Goal: Information Seeking & Learning: Learn about a topic

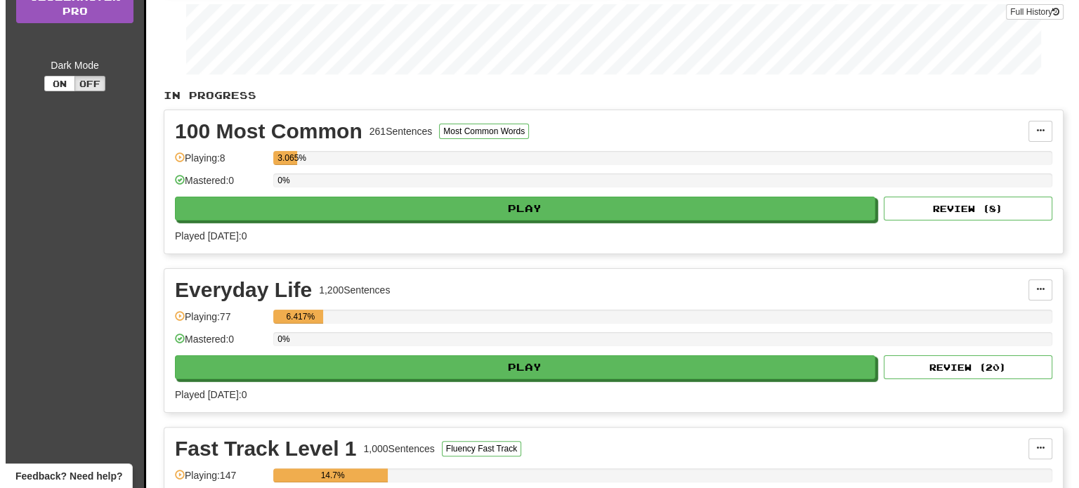
scroll to position [283, 0]
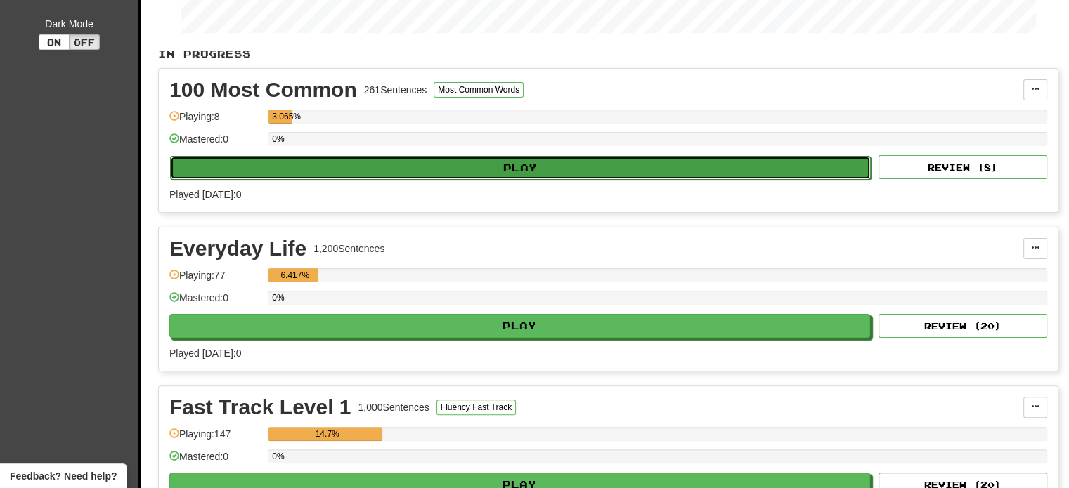
click at [526, 162] on button "Play" at bounding box center [520, 168] width 700 height 24
select select "**"
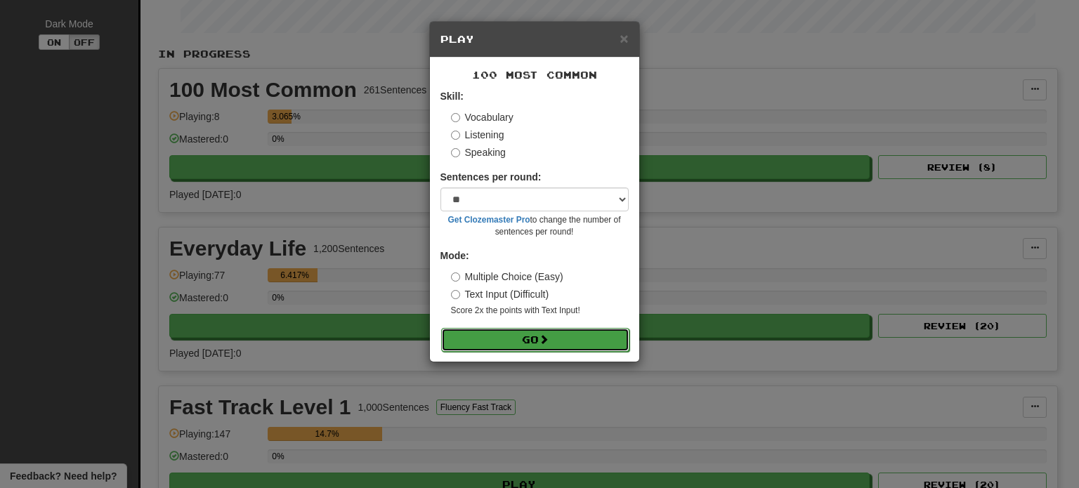
click at [523, 341] on button "Go" at bounding box center [535, 340] width 188 height 24
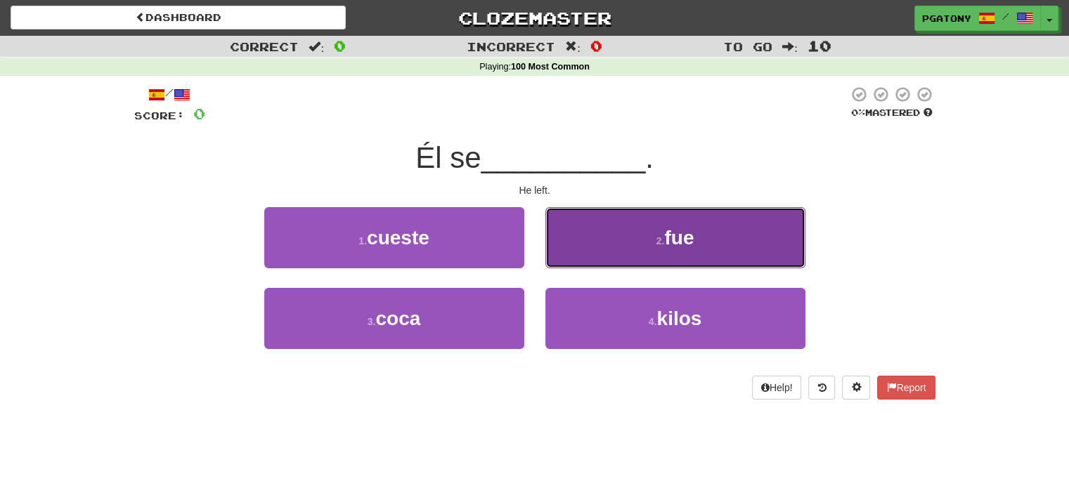
click at [683, 230] on span "fue" at bounding box center [679, 238] width 30 height 22
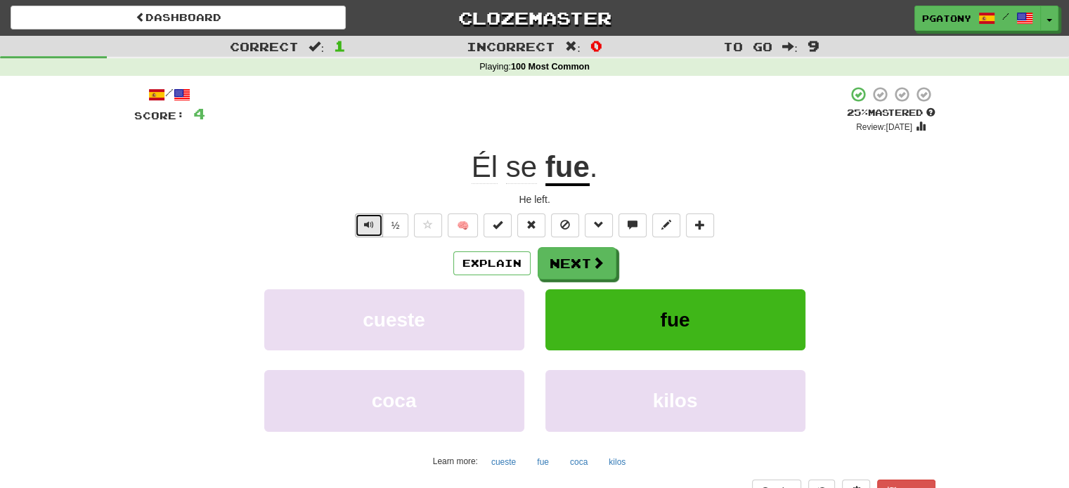
click at [363, 223] on button "Text-to-speech controls" at bounding box center [369, 226] width 28 height 24
click at [565, 259] on button "Next" at bounding box center [577, 264] width 79 height 32
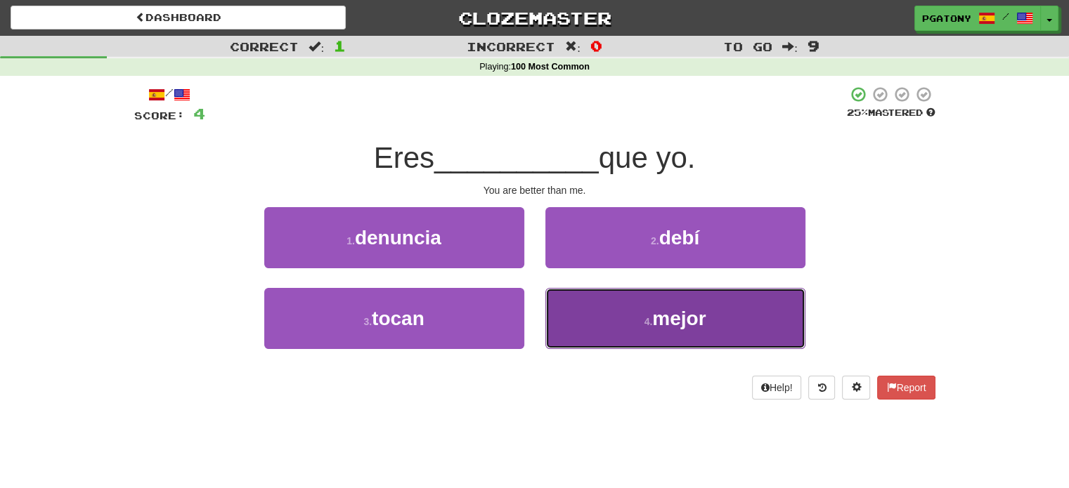
click at [674, 313] on span "mejor" at bounding box center [678, 319] width 53 height 22
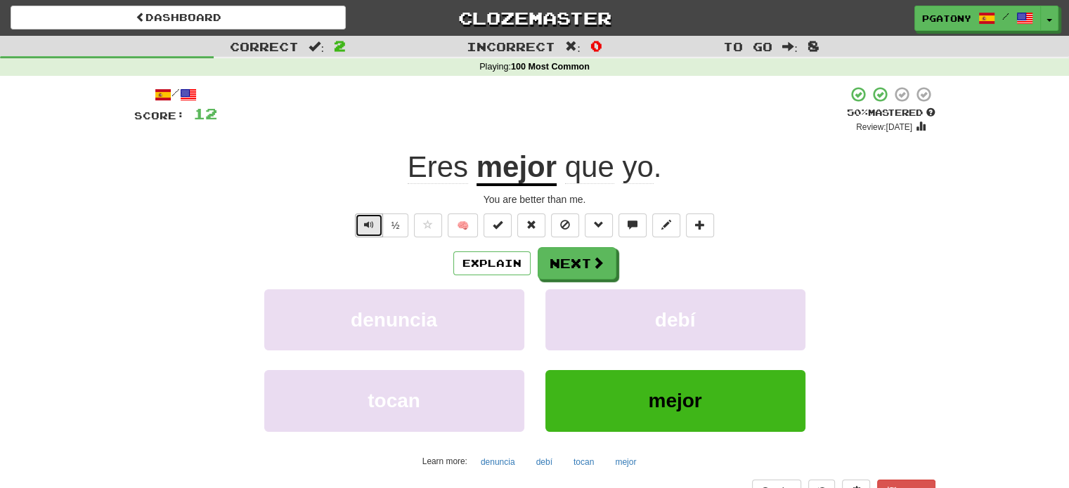
click at [367, 224] on span "Text-to-speech controls" at bounding box center [369, 225] width 10 height 10
click at [365, 224] on span "Text-to-speech controls" at bounding box center [369, 225] width 10 height 10
click at [365, 223] on span "Text-to-speech controls" at bounding box center [369, 225] width 10 height 10
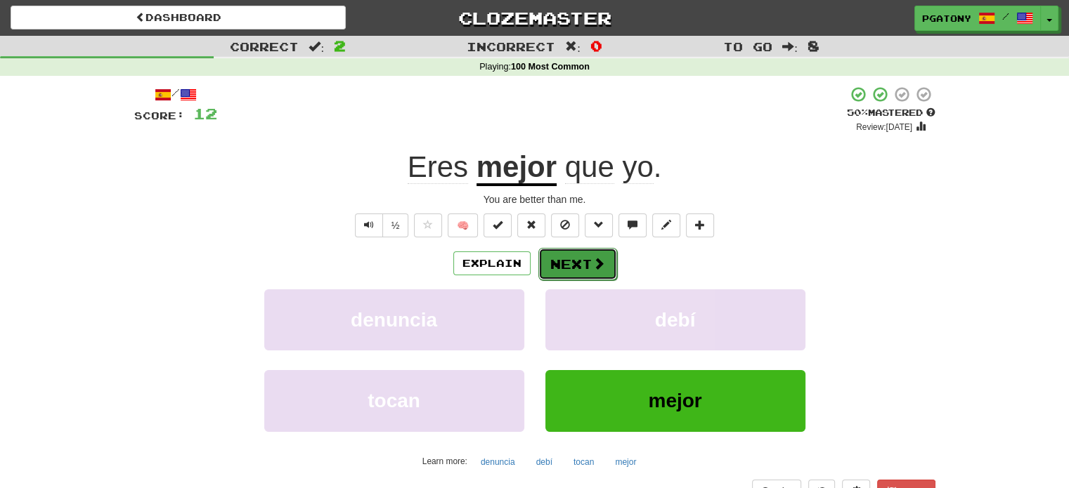
click at [583, 263] on button "Next" at bounding box center [577, 264] width 79 height 32
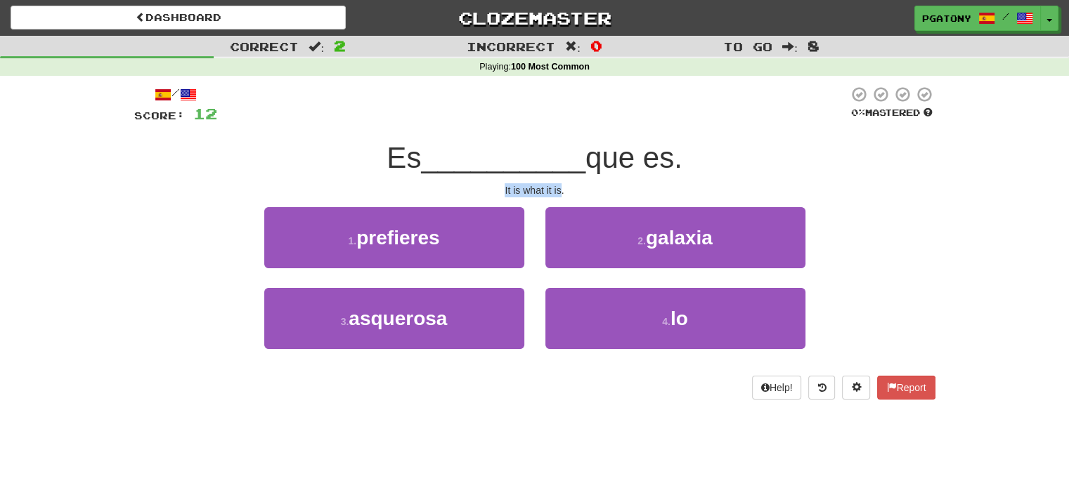
drag, startPoint x: 504, startPoint y: 191, endPoint x: 561, endPoint y: 193, distance: 56.9
click at [561, 193] on div "It is what it is." at bounding box center [534, 190] width 801 height 14
copy div "It is what it is"
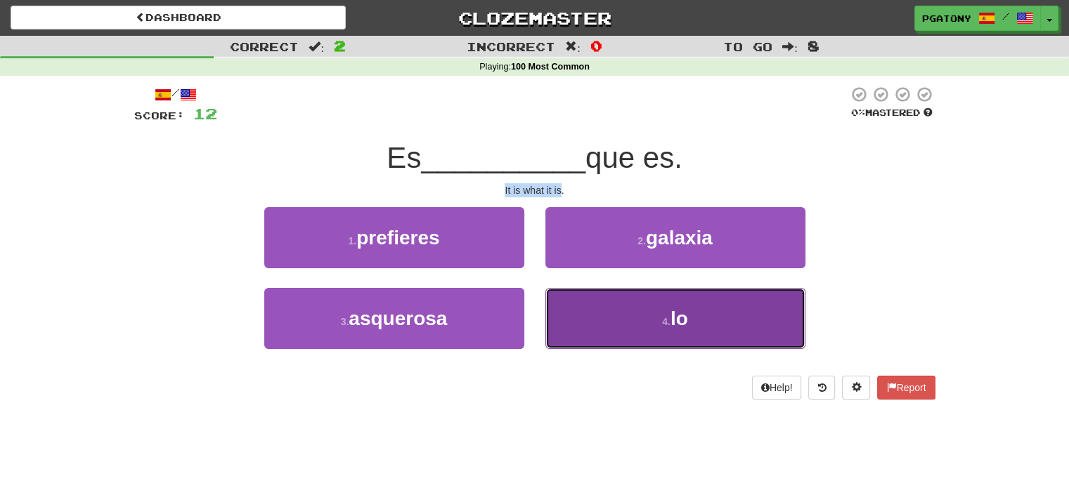
click at [677, 320] on span "lo" at bounding box center [679, 319] width 18 height 22
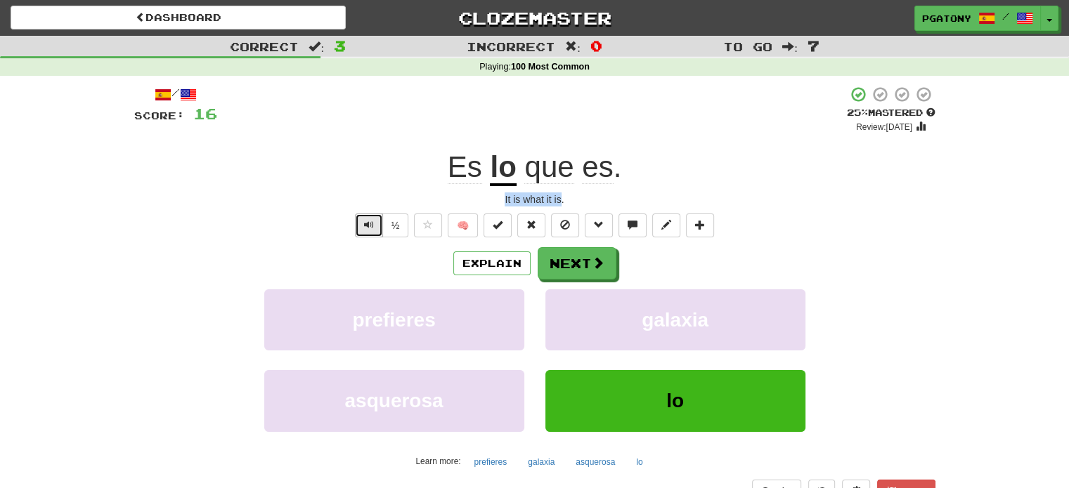
click at [370, 227] on span "Text-to-speech controls" at bounding box center [369, 225] width 10 height 10
click at [503, 204] on div "It is what it is." at bounding box center [534, 199] width 801 height 14
click at [568, 266] on button "Next" at bounding box center [577, 264] width 79 height 32
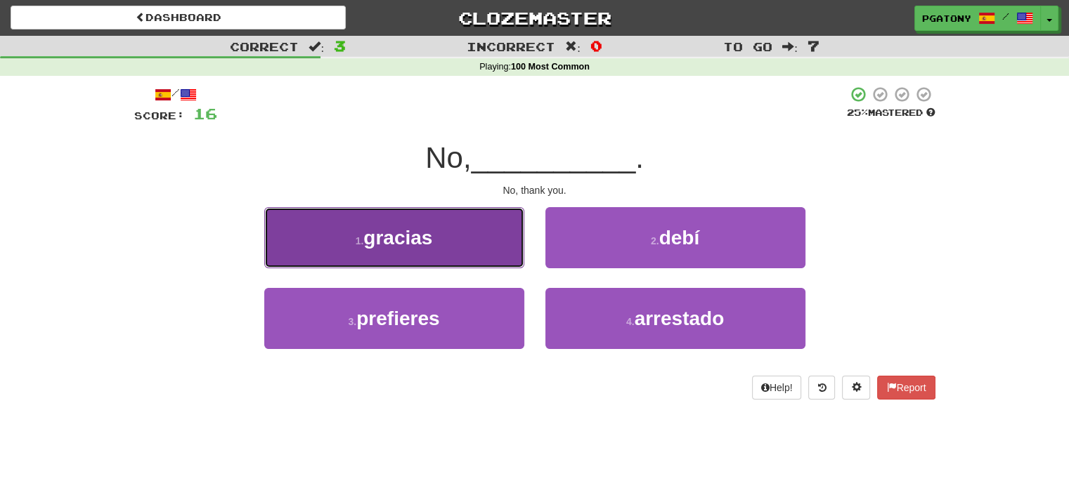
click at [407, 240] on span "gracias" at bounding box center [397, 238] width 69 height 22
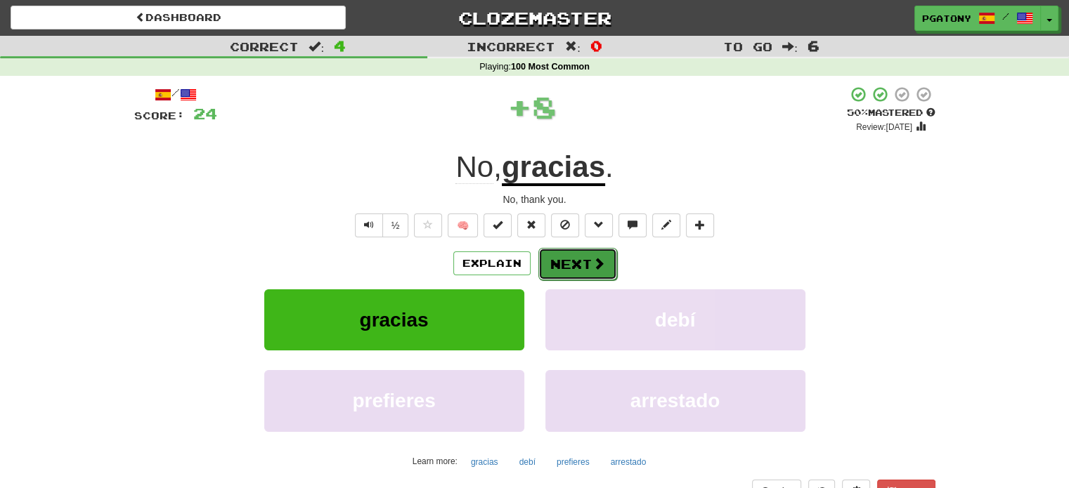
click at [568, 259] on button "Next" at bounding box center [577, 264] width 79 height 32
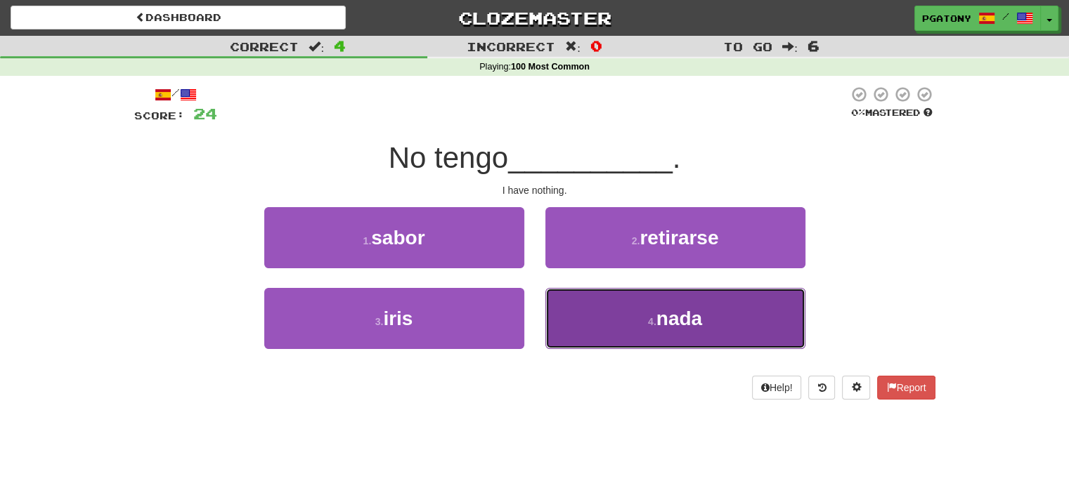
click at [682, 318] on span "nada" at bounding box center [679, 319] width 46 height 22
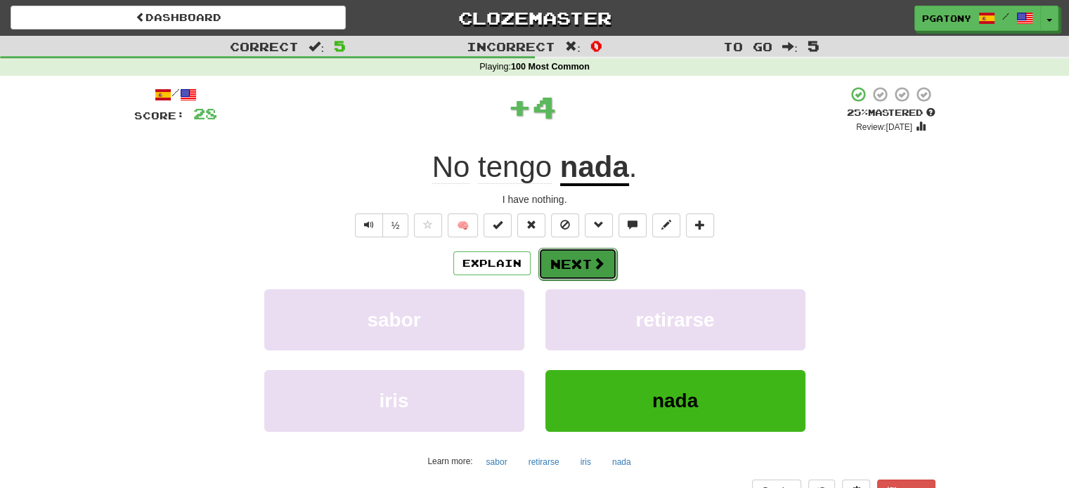
click at [570, 263] on button "Next" at bounding box center [577, 264] width 79 height 32
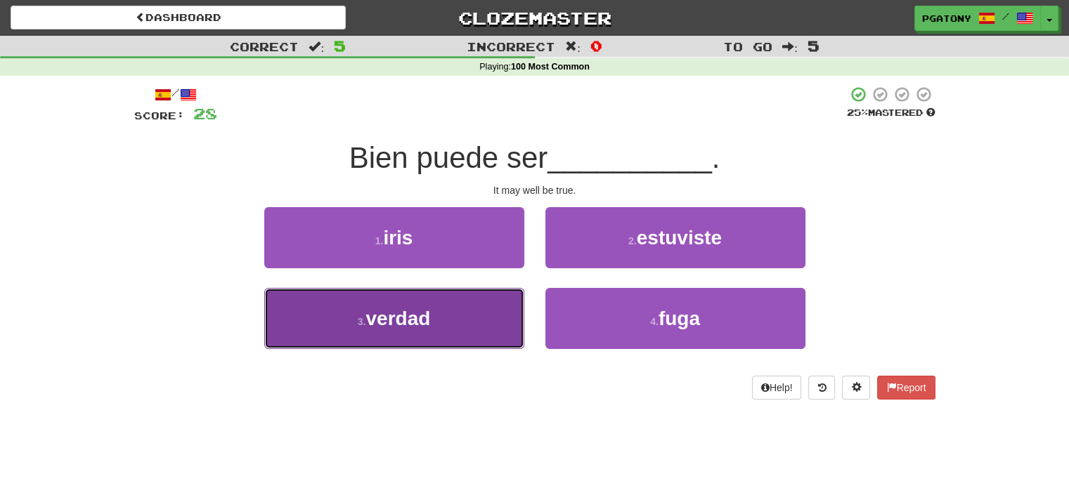
click at [429, 314] on span "verdad" at bounding box center [397, 319] width 65 height 22
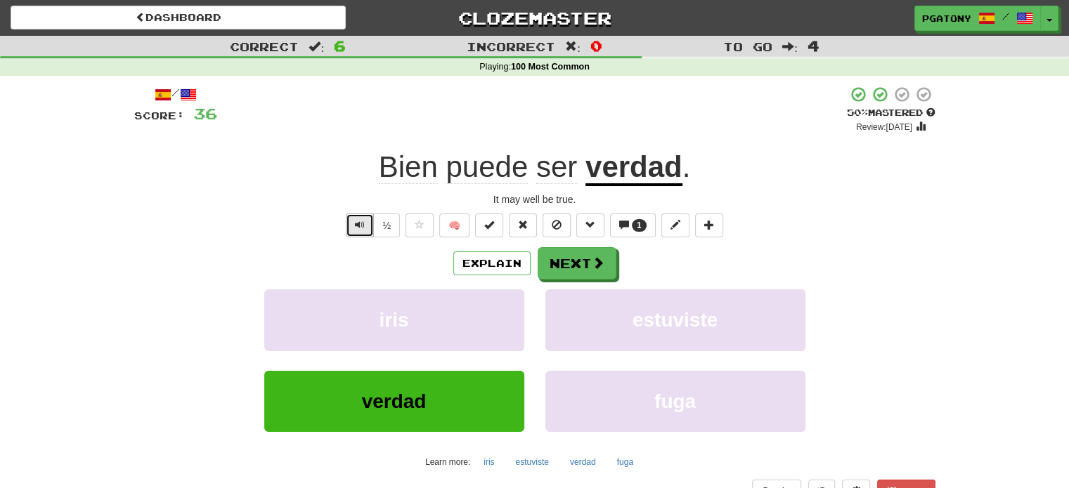
click at [363, 225] on span "Text-to-speech controls" at bounding box center [360, 225] width 10 height 10
click at [565, 256] on button "Next" at bounding box center [577, 264] width 79 height 32
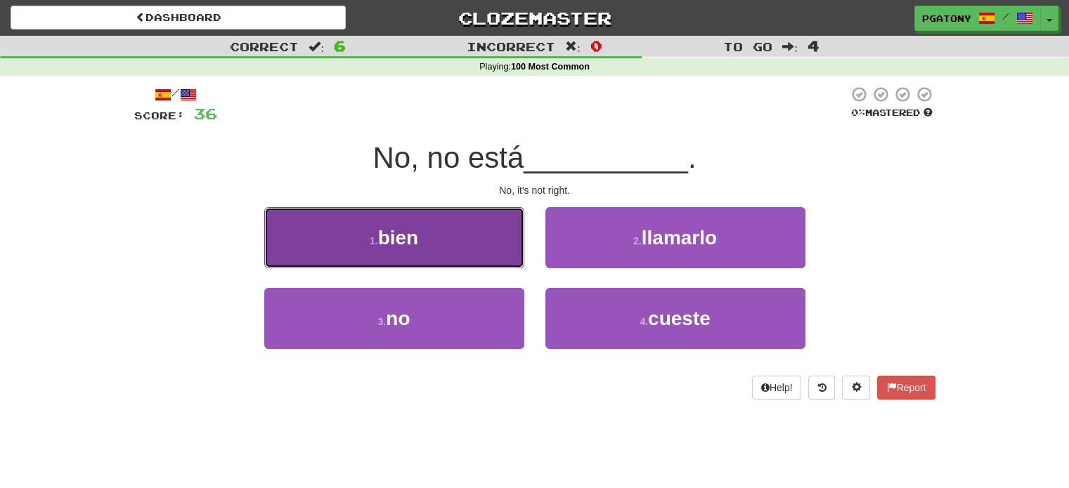
click at [406, 242] on span "bien" at bounding box center [398, 238] width 41 height 22
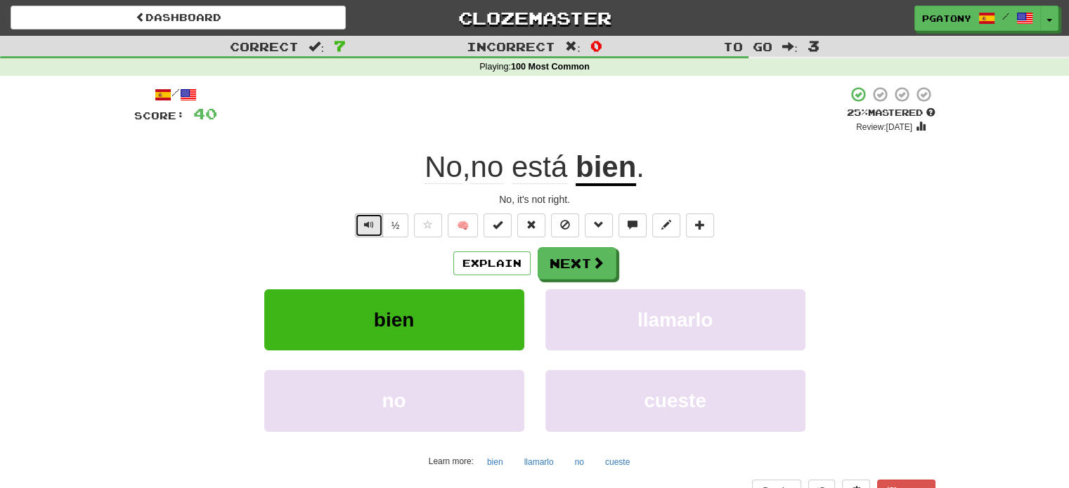
click at [370, 226] on span "Text-to-speech controls" at bounding box center [369, 225] width 10 height 10
click at [580, 263] on button "Next" at bounding box center [577, 264] width 79 height 32
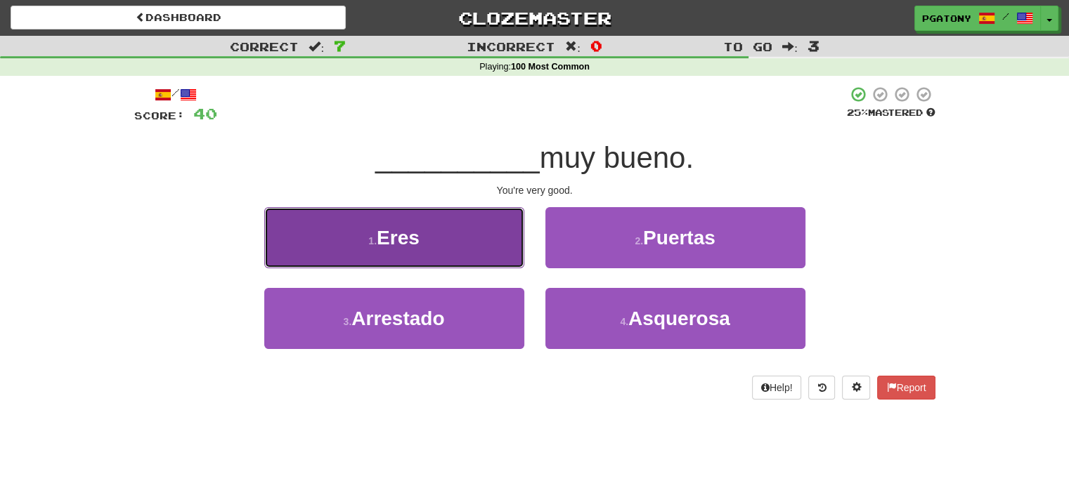
click at [408, 240] on span "Eres" at bounding box center [398, 238] width 43 height 22
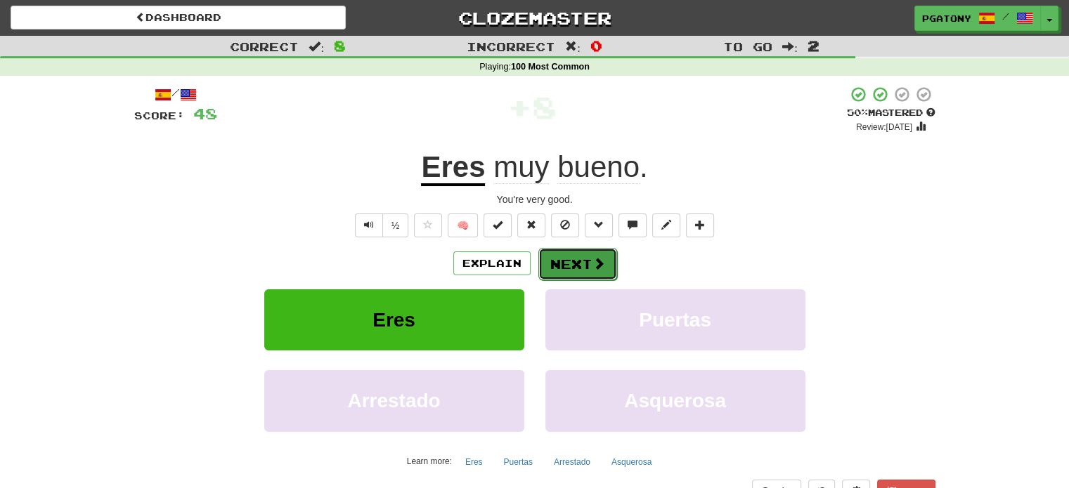
click at [582, 262] on button "Next" at bounding box center [577, 264] width 79 height 32
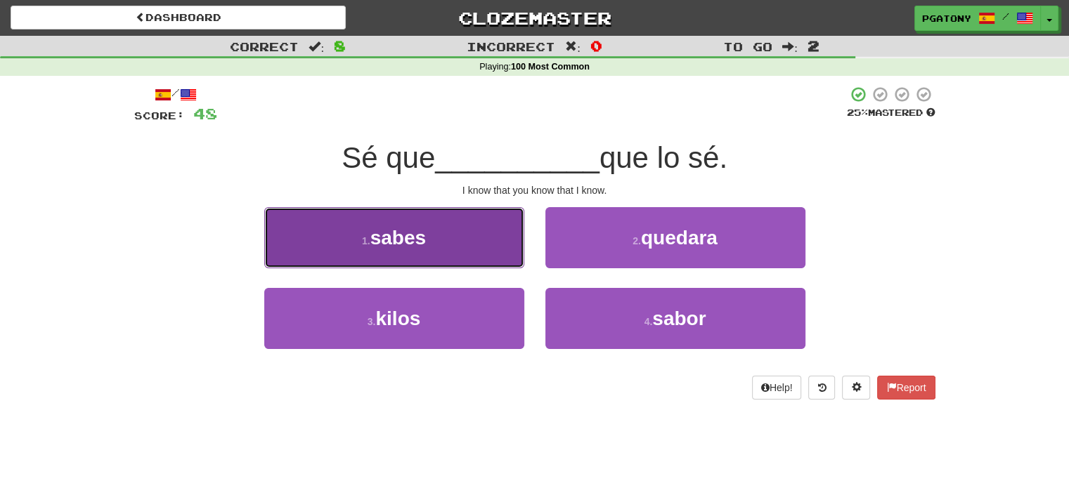
click at [417, 240] on span "sabes" at bounding box center [398, 238] width 56 height 22
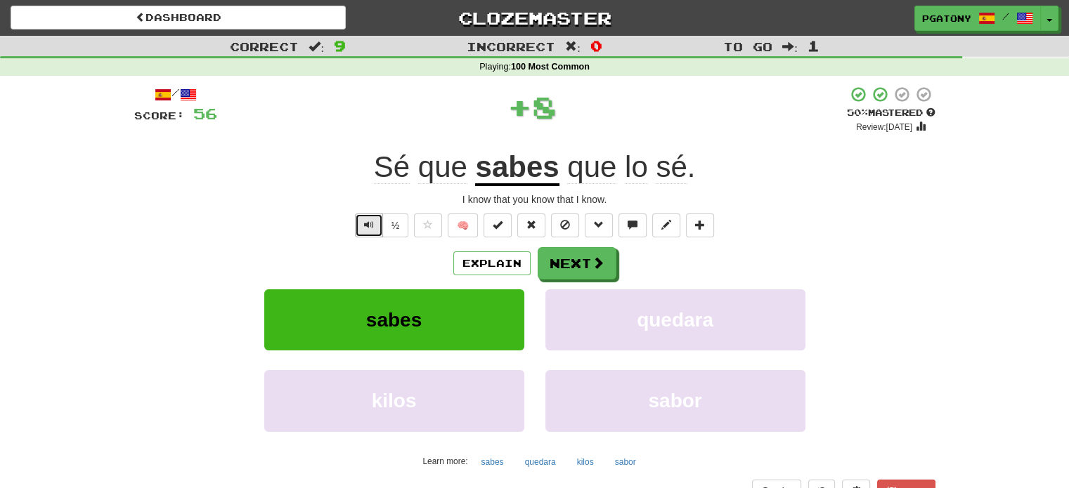
click at [370, 225] on span "Text-to-speech controls" at bounding box center [369, 225] width 10 height 10
click at [568, 266] on button "Next" at bounding box center [577, 264] width 79 height 32
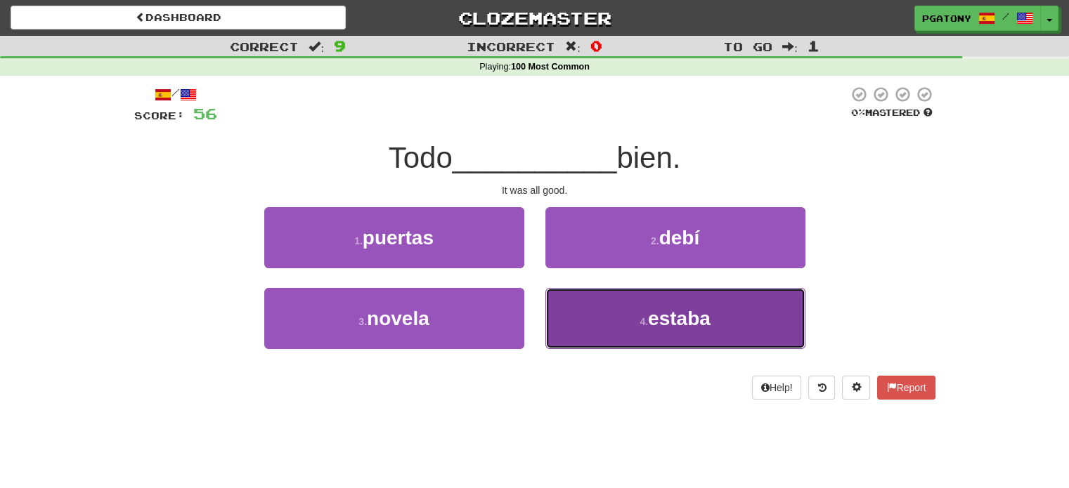
click at [675, 318] on span "estaba" at bounding box center [679, 319] width 63 height 22
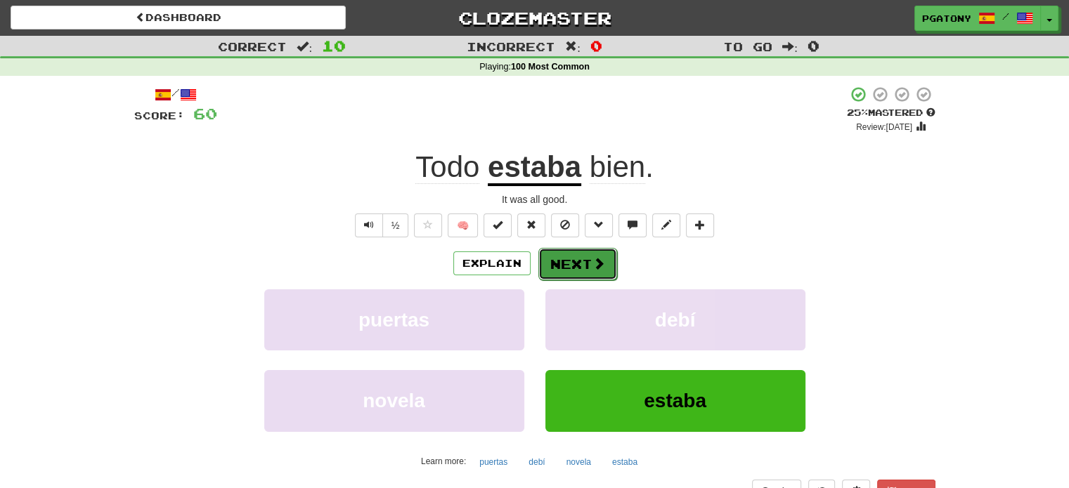
click at [567, 262] on button "Next" at bounding box center [577, 264] width 79 height 32
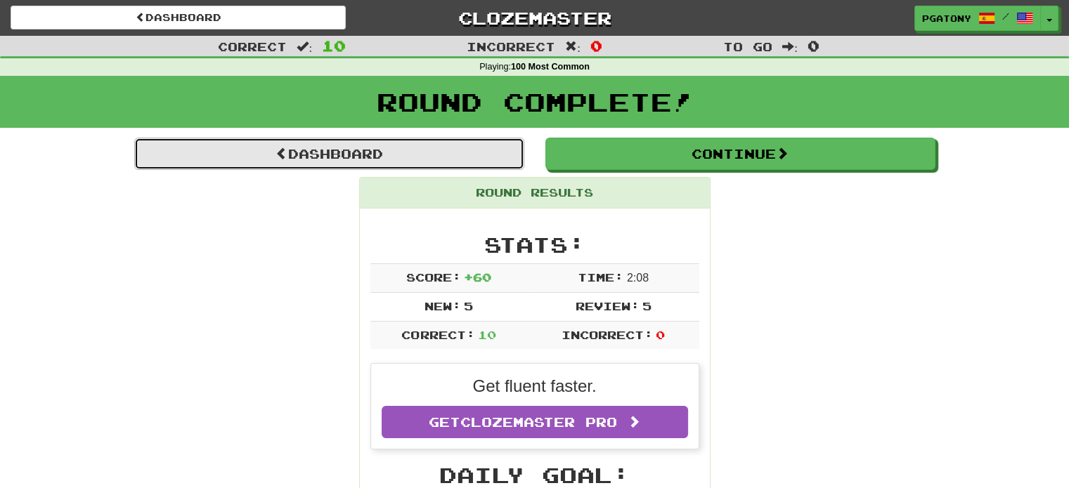
click at [400, 156] on link "Dashboard" at bounding box center [329, 154] width 390 height 32
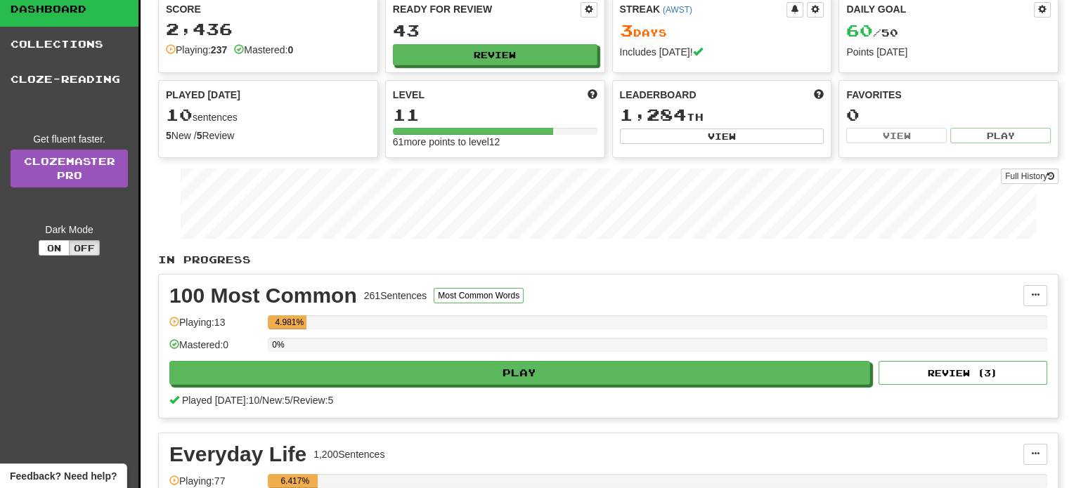
scroll to position [13, 0]
